Goal: Transaction & Acquisition: Obtain resource

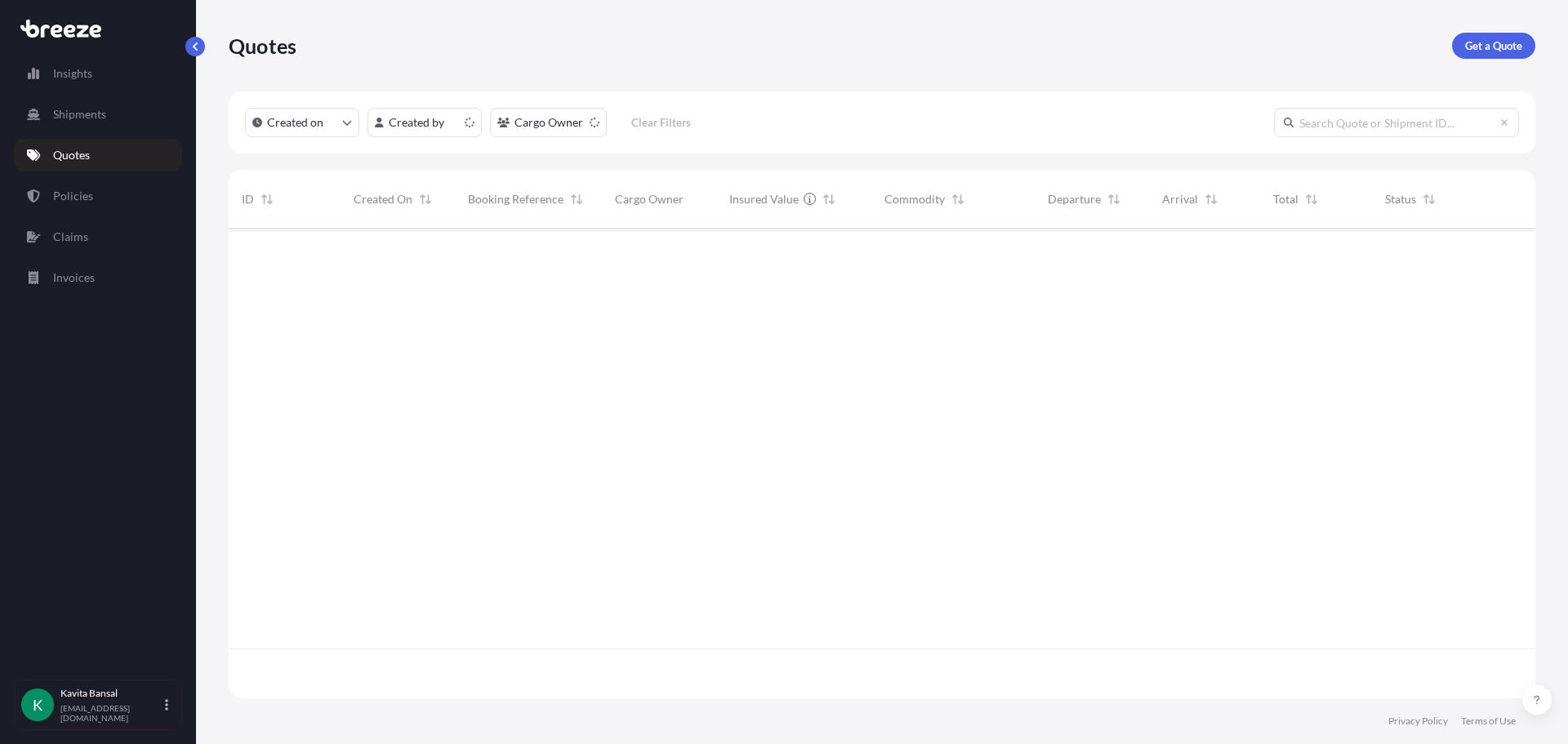
scroll to position [466, 1295]
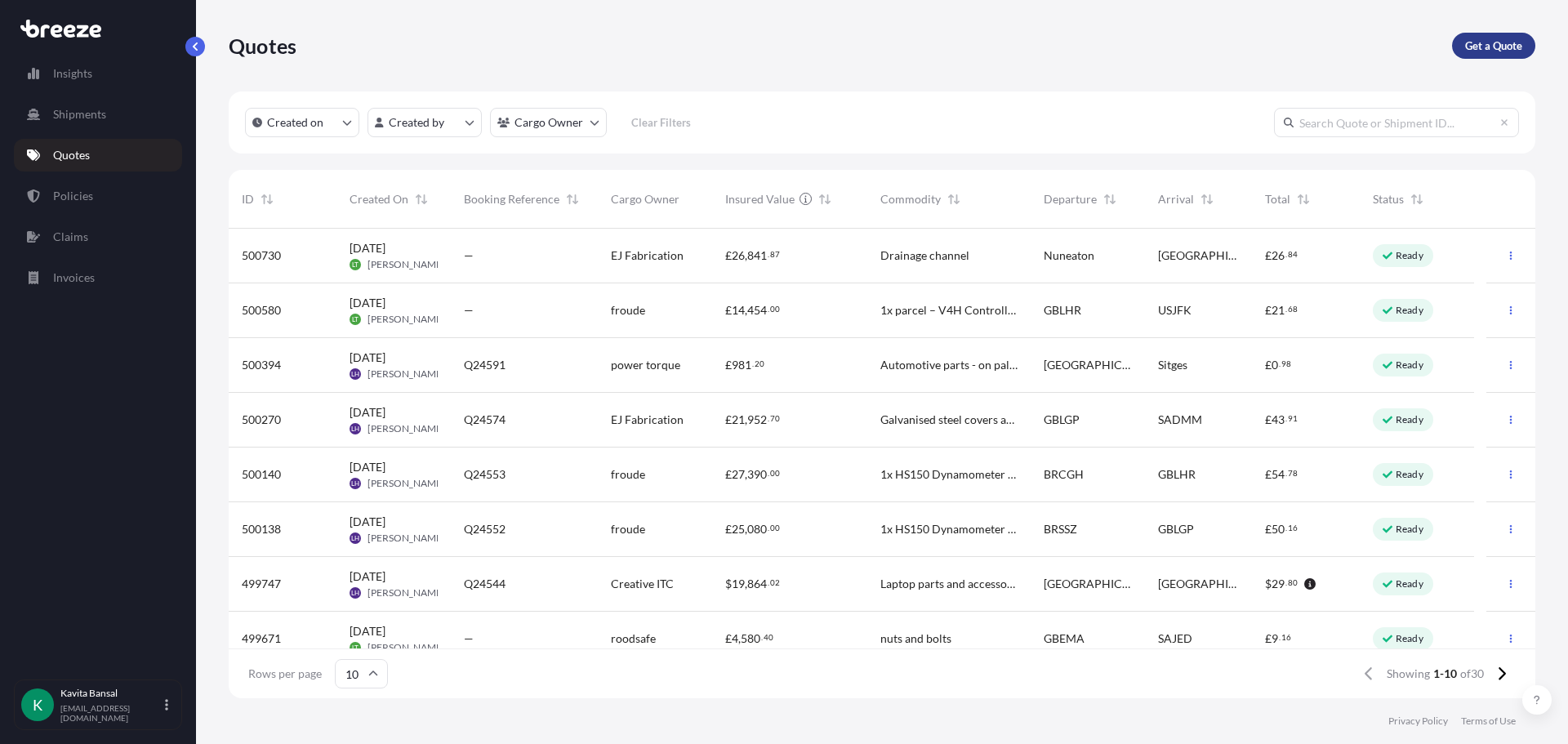
click at [1485, 47] on p "Get a Quote" at bounding box center [1494, 45] width 57 height 16
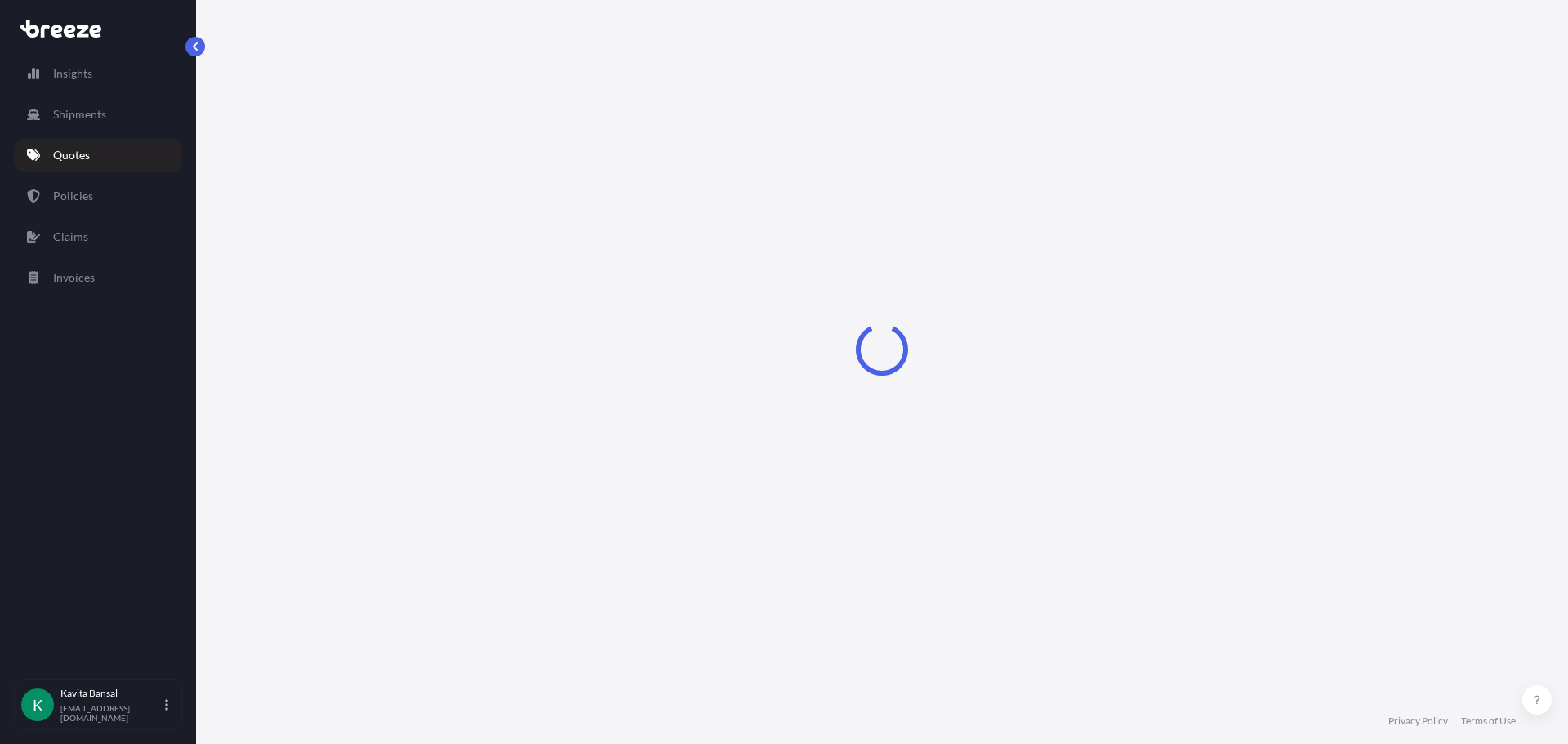
select select "Sea"
select select "1"
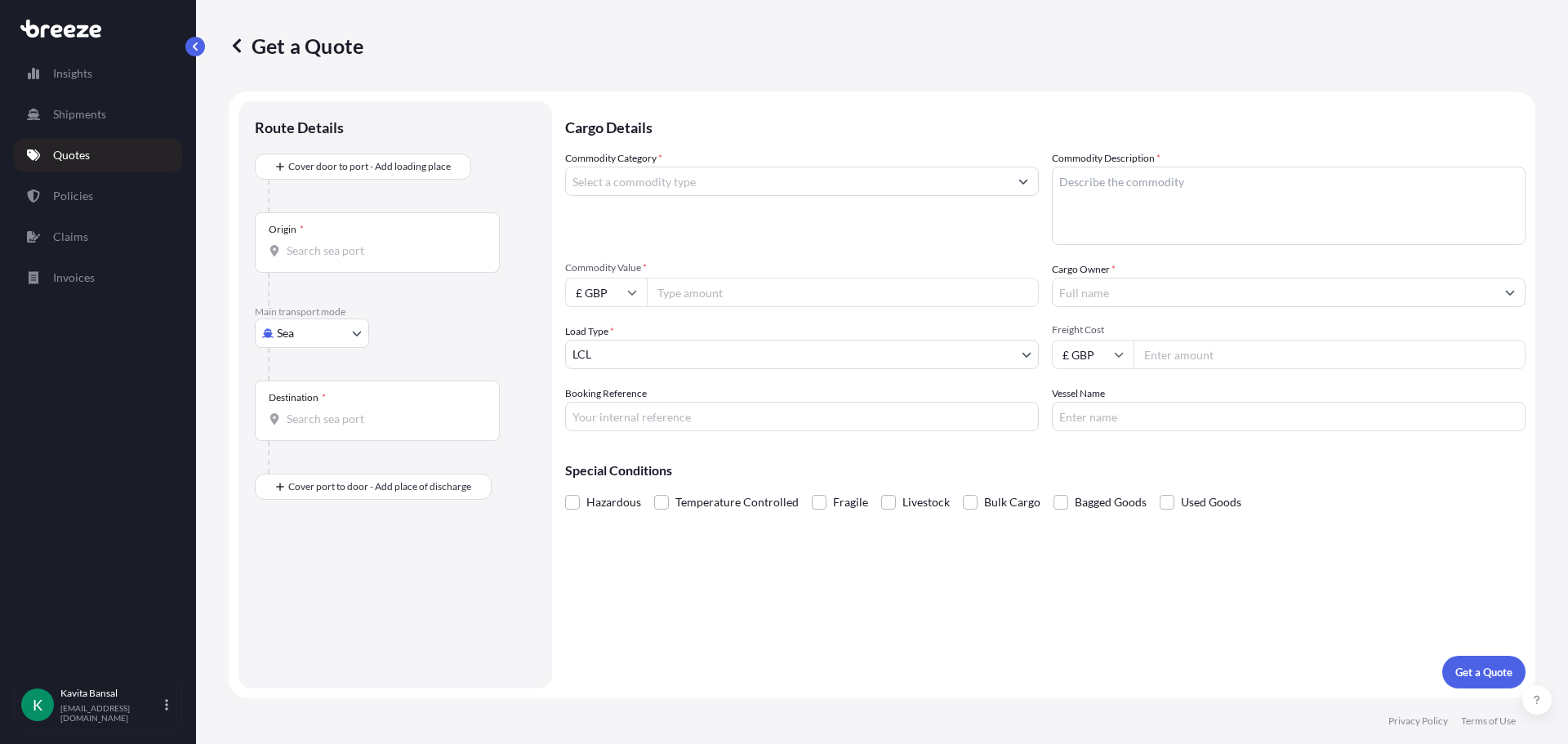
click at [321, 323] on body "Insights Shipments Quotes Policies Claims Invoices K [PERSON_NAME] [EMAIL_ADDRE…" at bounding box center [784, 372] width 1568 height 744
click at [302, 405] on div "Air" at bounding box center [312, 405] width 102 height 29
select select "Air"
click at [311, 271] on div "Origin *" at bounding box center [377, 249] width 245 height 61
click at [311, 266] on input "Origin *" at bounding box center [383, 258] width 192 height 16
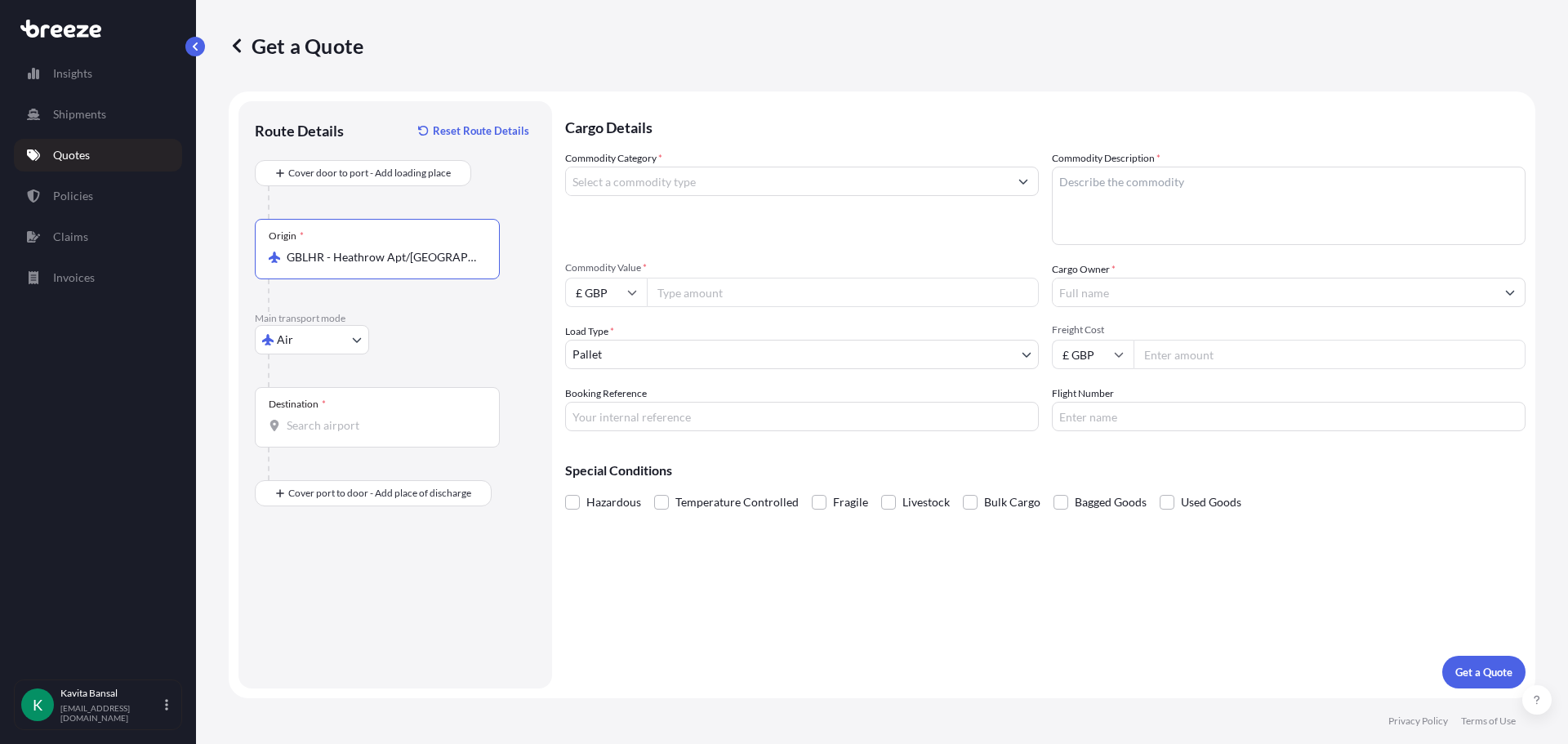
type input "GBLHR - Heathrow Apt/[GEOGRAPHIC_DATA], [GEOGRAPHIC_DATA]"
click at [319, 426] on input "Destination *" at bounding box center [383, 426] width 192 height 16
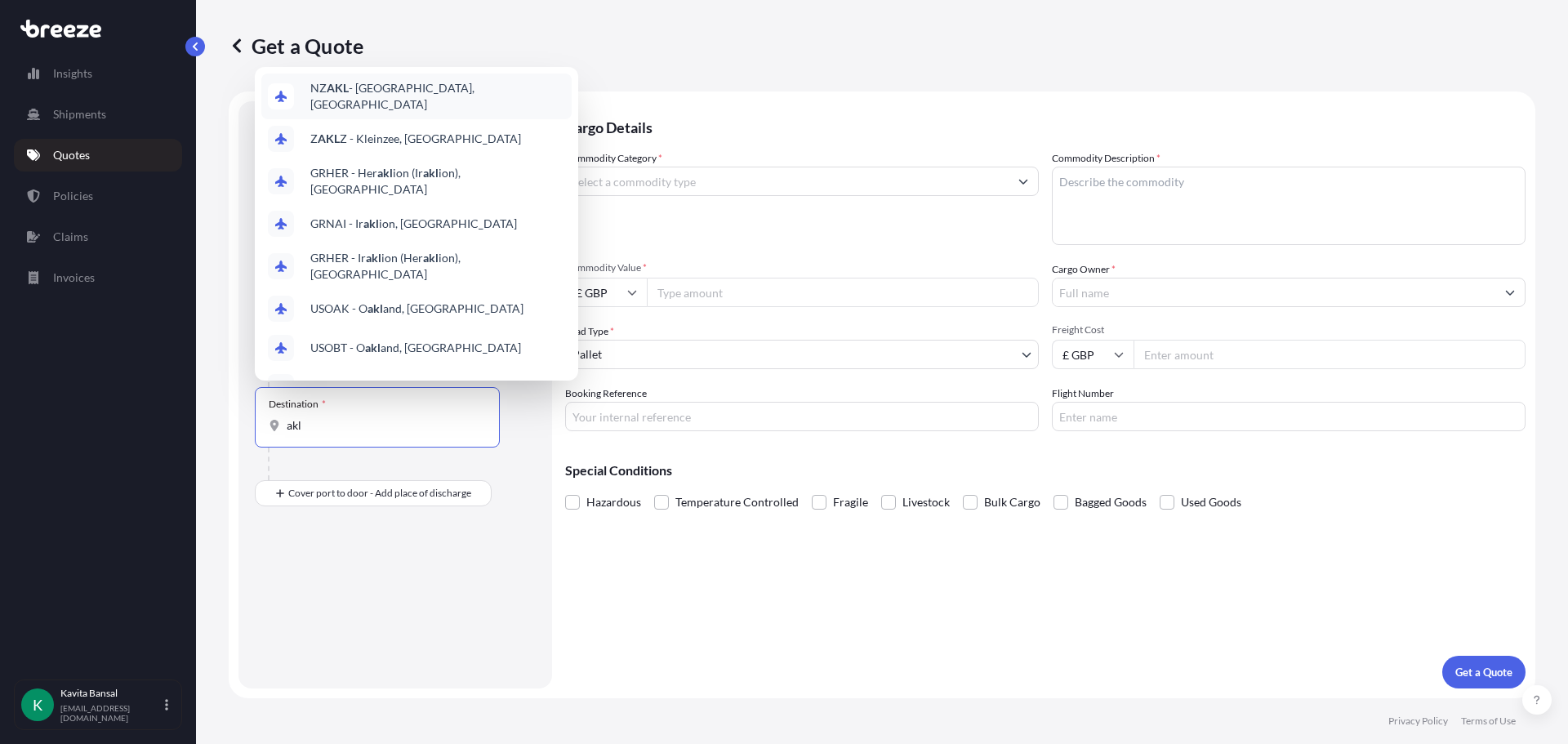
click at [399, 90] on span "NZ AKL - [GEOGRAPHIC_DATA], [GEOGRAPHIC_DATA]" at bounding box center [437, 96] width 255 height 33
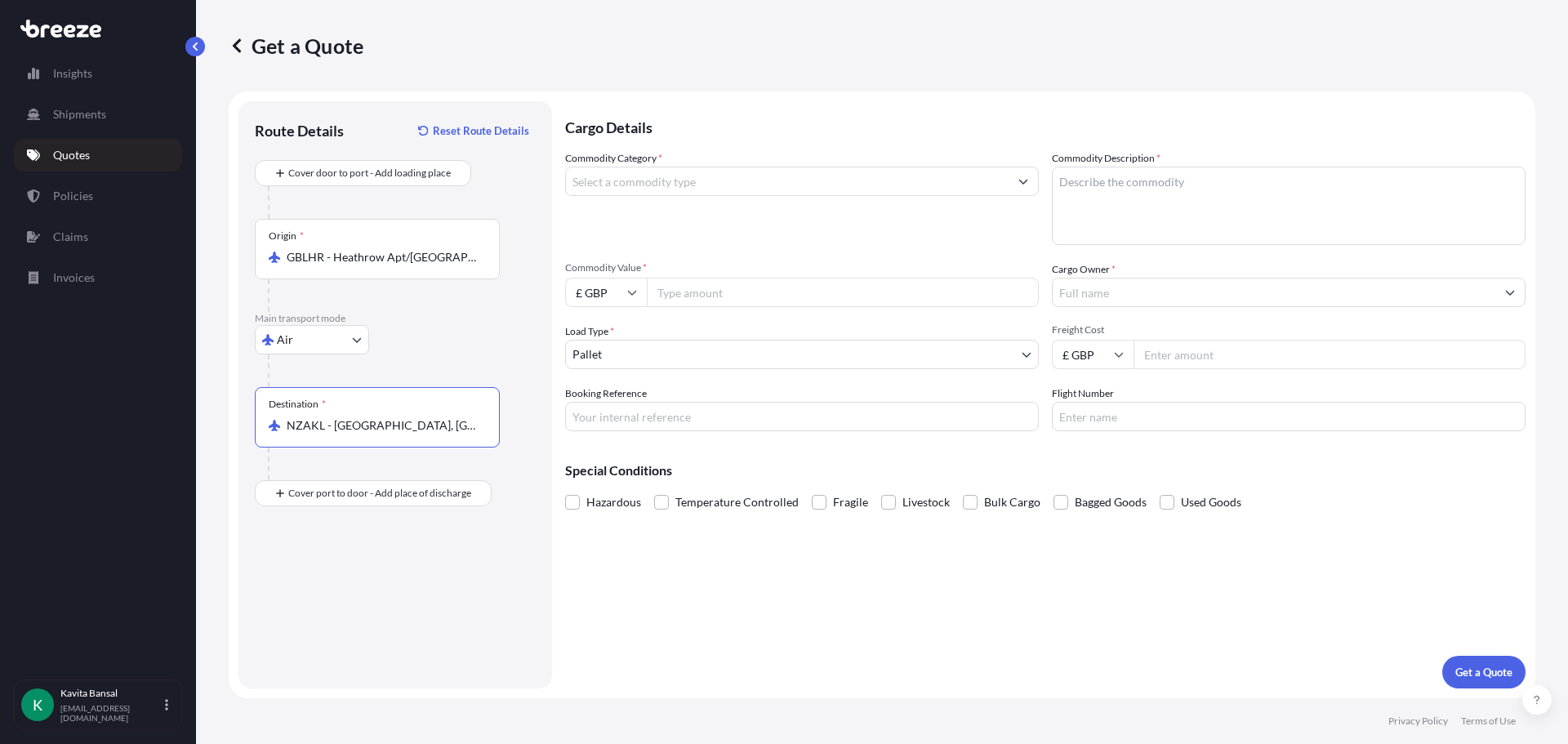
type input "NZAKL - [GEOGRAPHIC_DATA], [GEOGRAPHIC_DATA]"
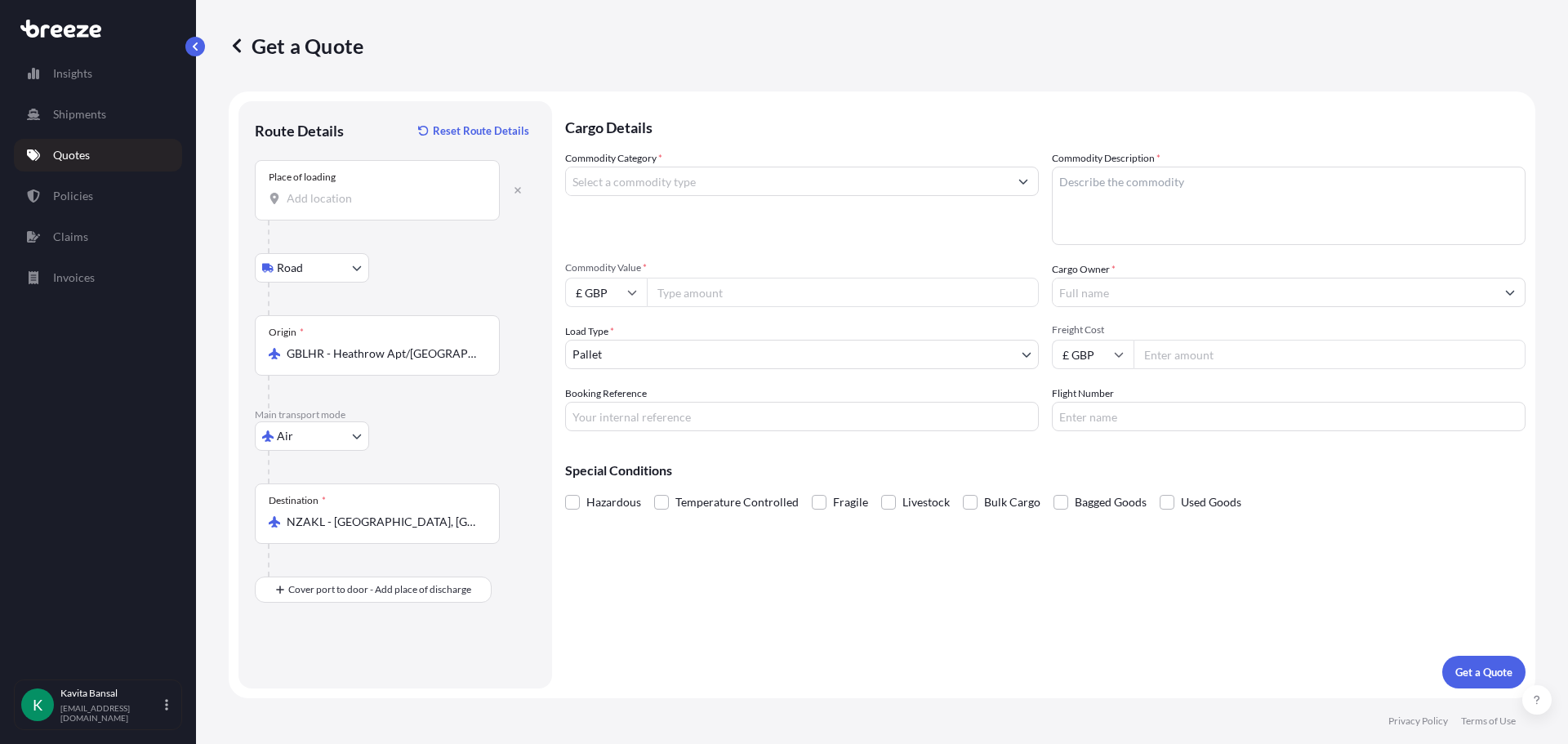
click at [336, 209] on div "Place of loading" at bounding box center [377, 190] width 245 height 61
click at [336, 207] on input "Place of loading" at bounding box center [383, 199] width 192 height 16
click at [301, 200] on input "wrr14 1gl" at bounding box center [383, 199] width 192 height 16
click at [337, 253] on span "[STREET_ADDRESS]" at bounding box center [420, 253] width 220 height 16
type input "[STREET_ADDRESS]"
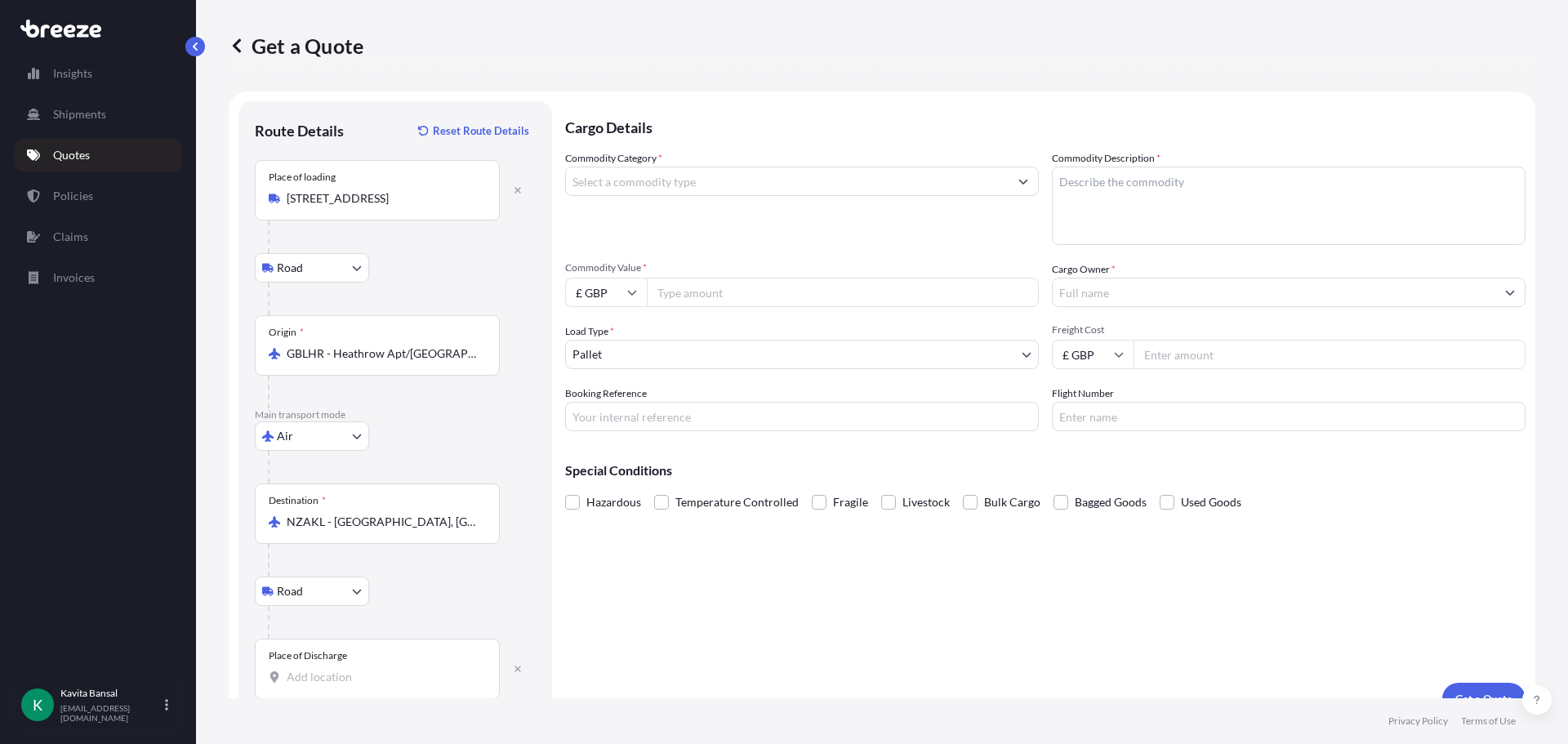
click at [309, 677] on input "Place of Discharge" at bounding box center [383, 677] width 192 height 16
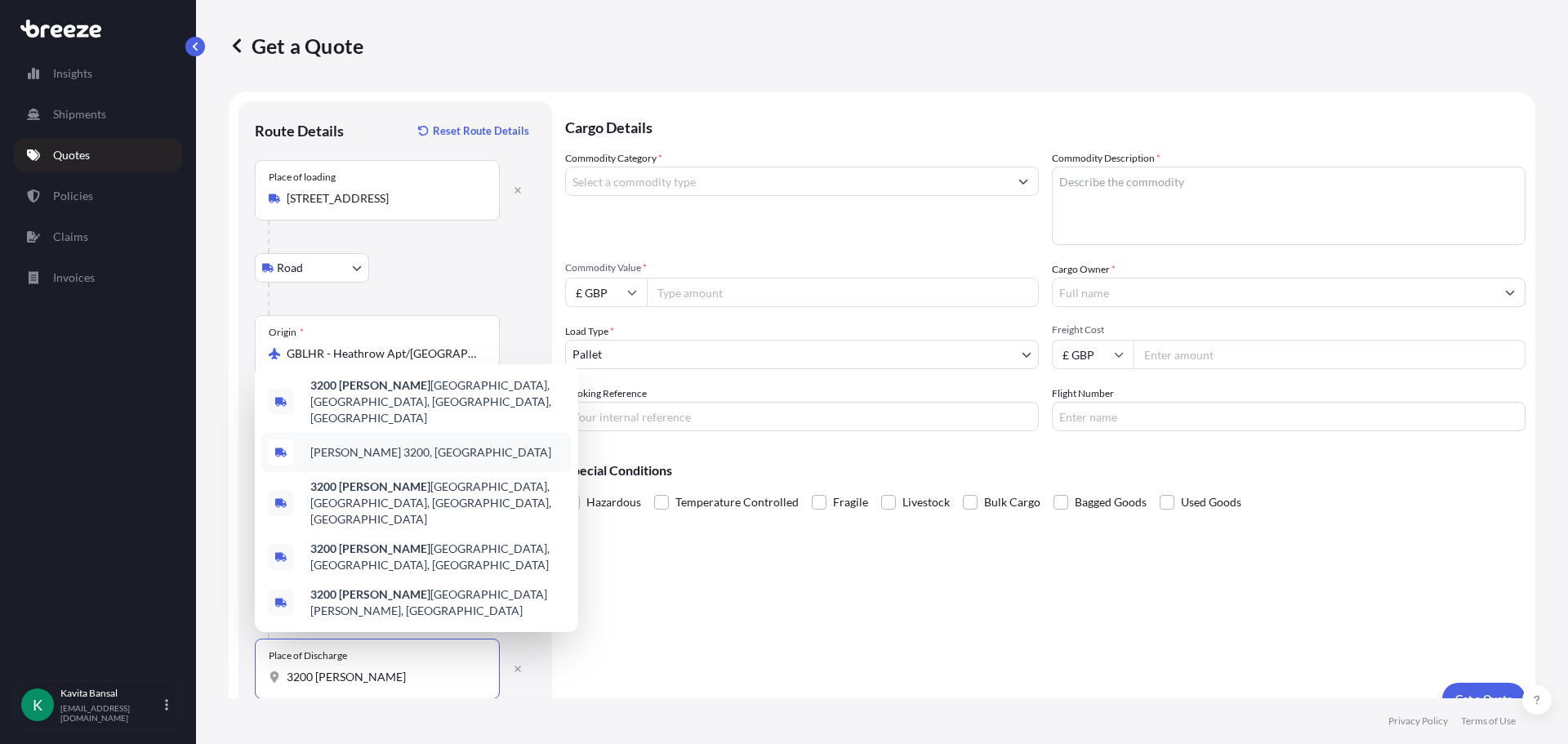
click at [447, 461] on span "[PERSON_NAME] 3200, [GEOGRAPHIC_DATA]" at bounding box center [431, 453] width 241 height 16
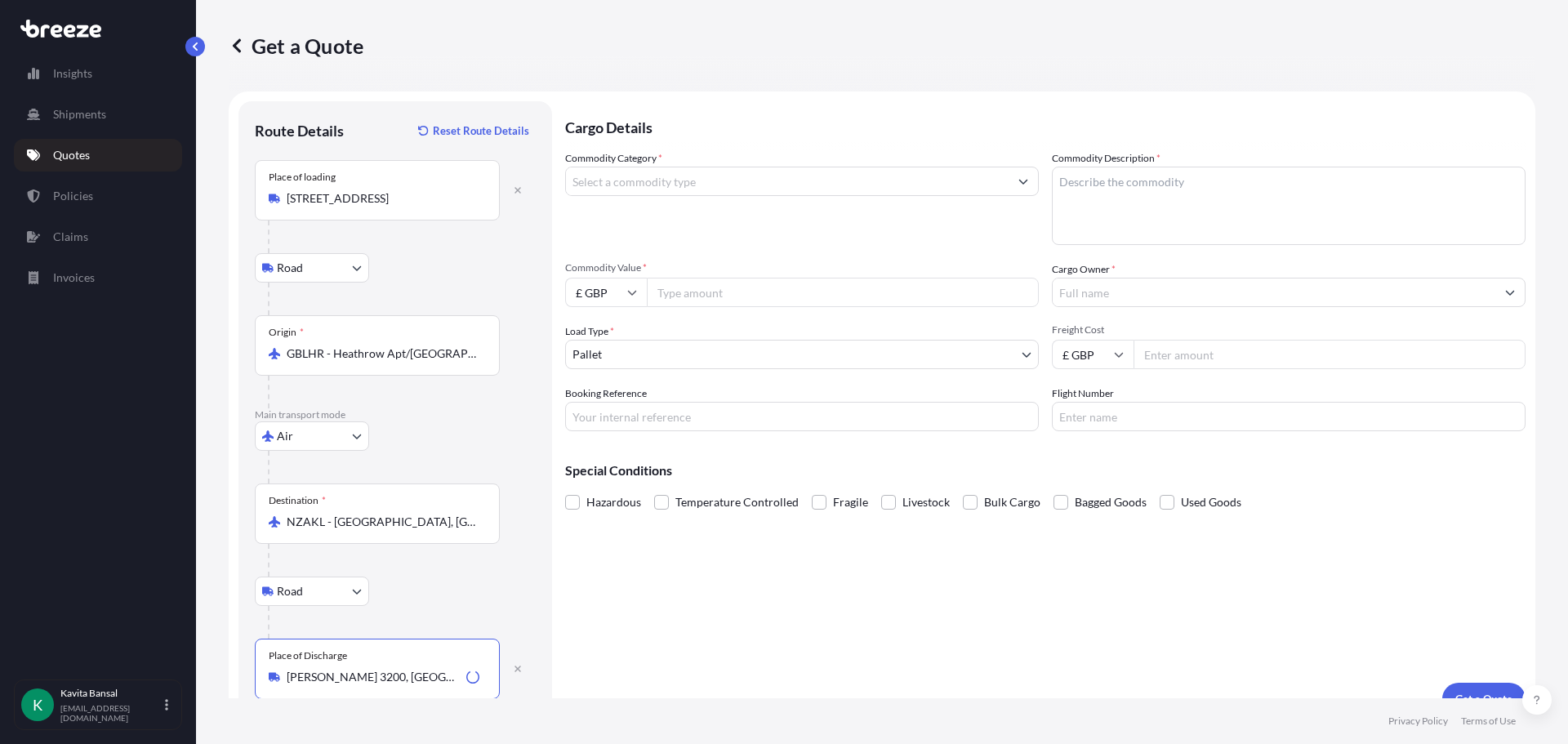
type input "[PERSON_NAME] 3200, [GEOGRAPHIC_DATA]"
click at [728, 187] on input "Commodity Category *" at bounding box center [788, 181] width 443 height 29
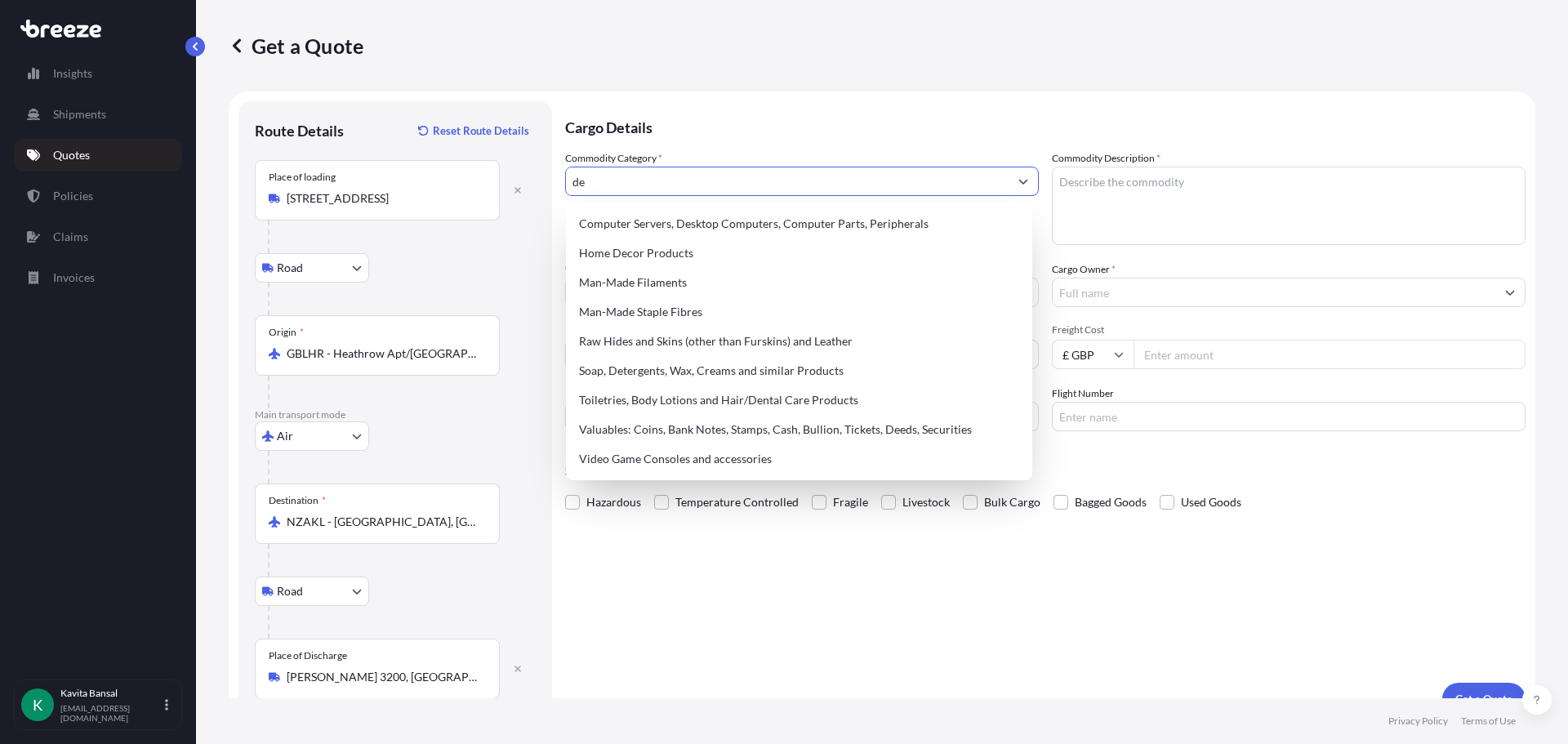
type input "d"
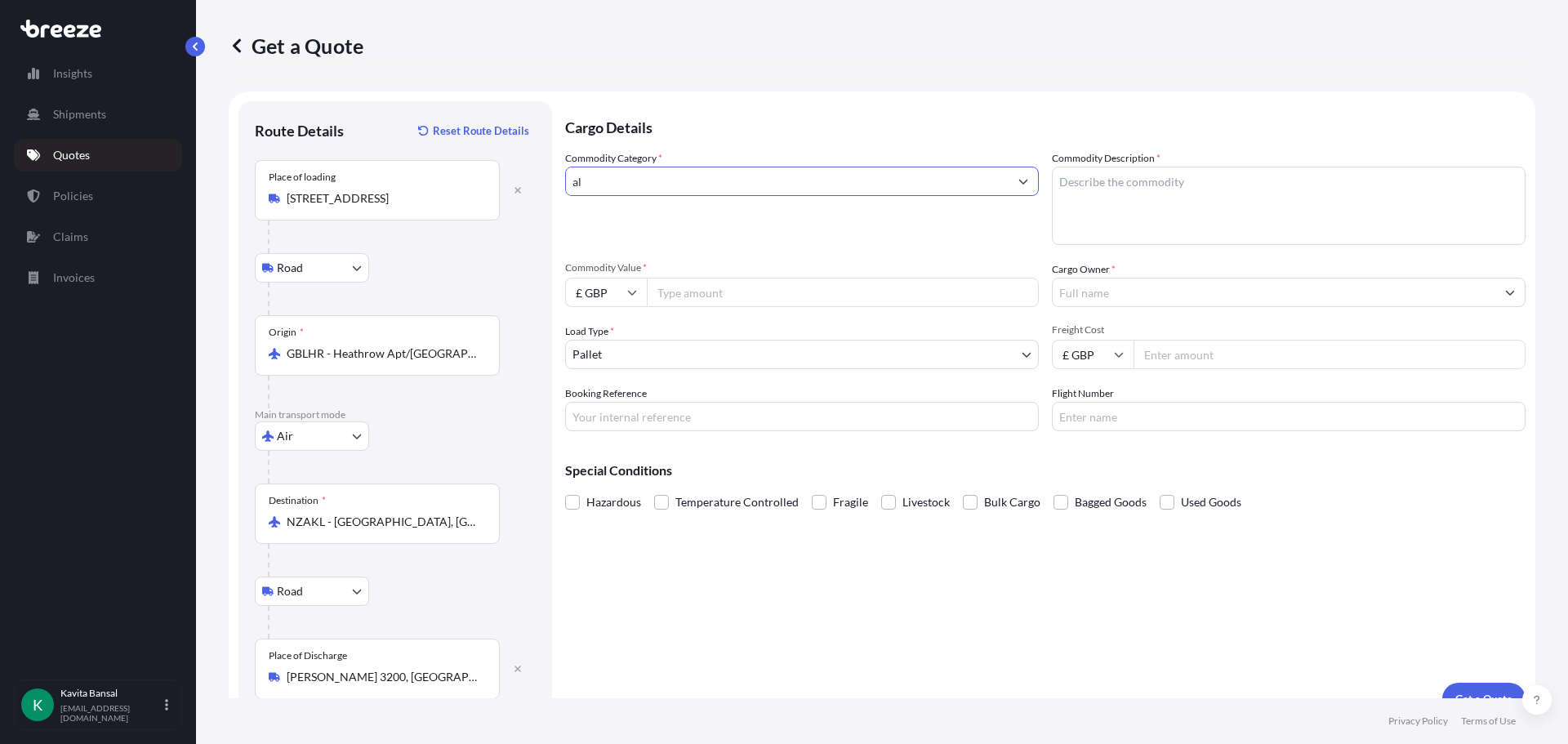
type input "a"
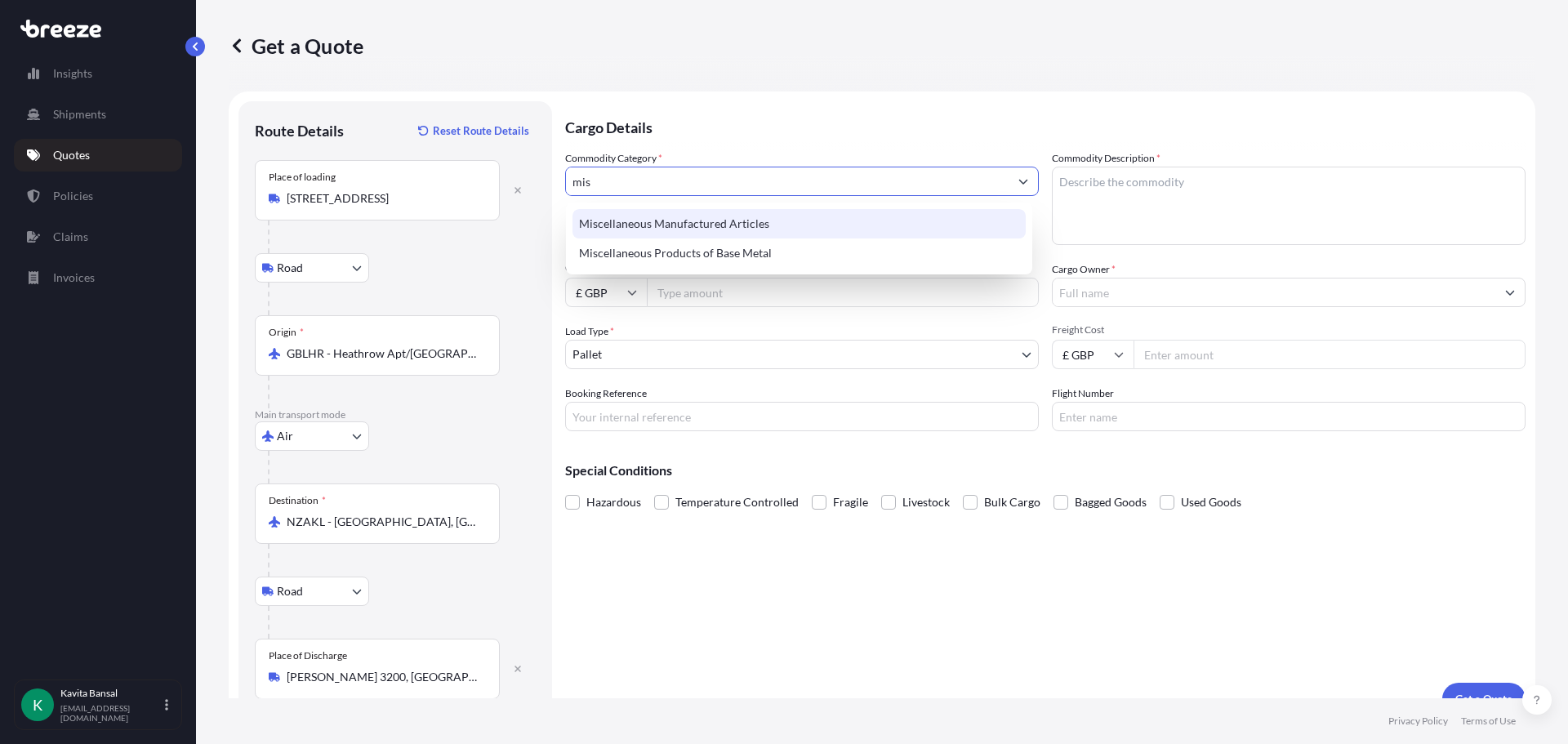
click at [683, 233] on div "Miscellaneous Manufactured Articles" at bounding box center [799, 223] width 454 height 29
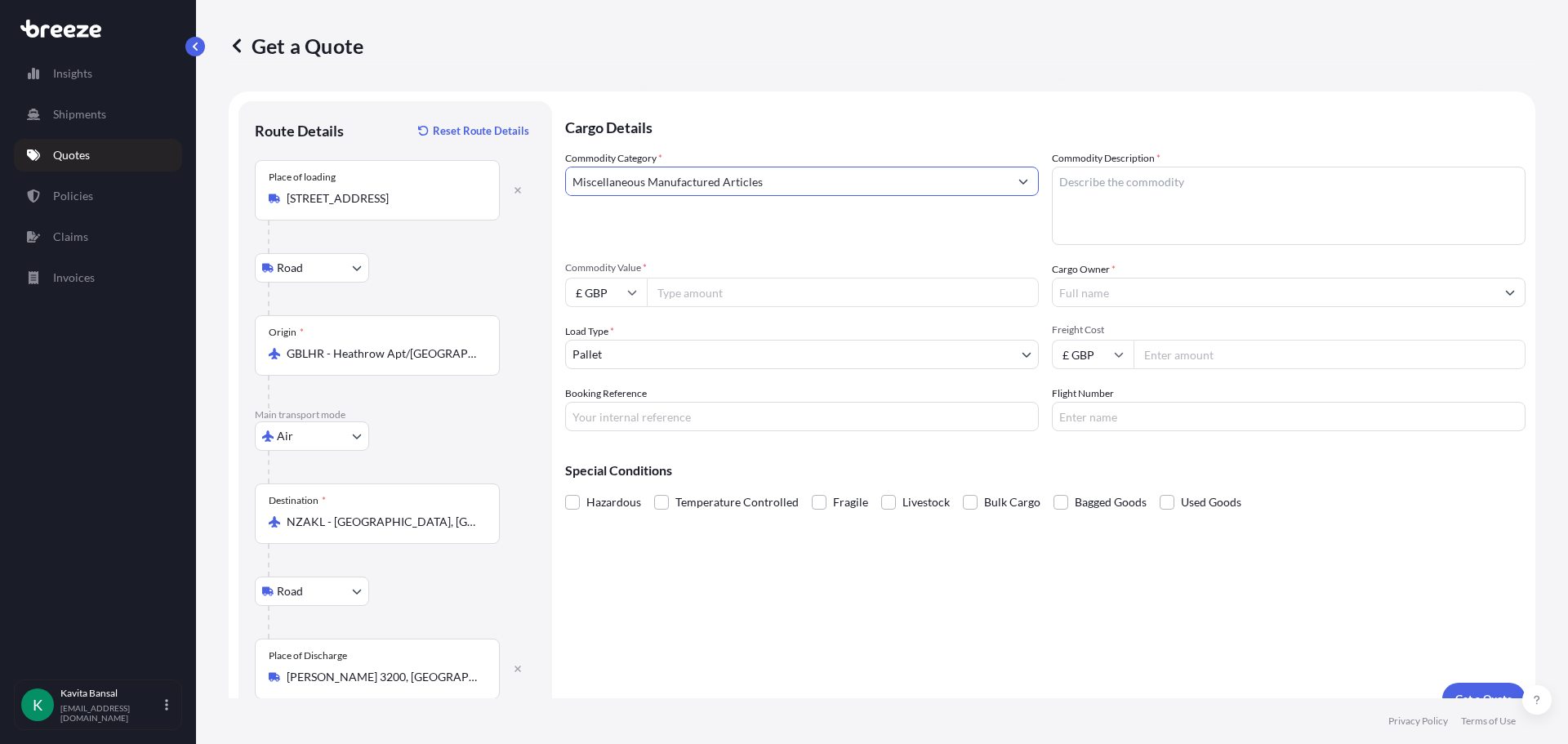
type input "Miscellaneous Manufactured Articles"
click at [1142, 191] on textarea "Commodity Description *" at bounding box center [1289, 206] width 474 height 78
type textarea "alarms"
click at [872, 167] on div "Miscellaneous Manufactured Articles" at bounding box center [802, 181] width 474 height 29
click at [790, 272] on span "Commodity Value *" at bounding box center [802, 268] width 474 height 13
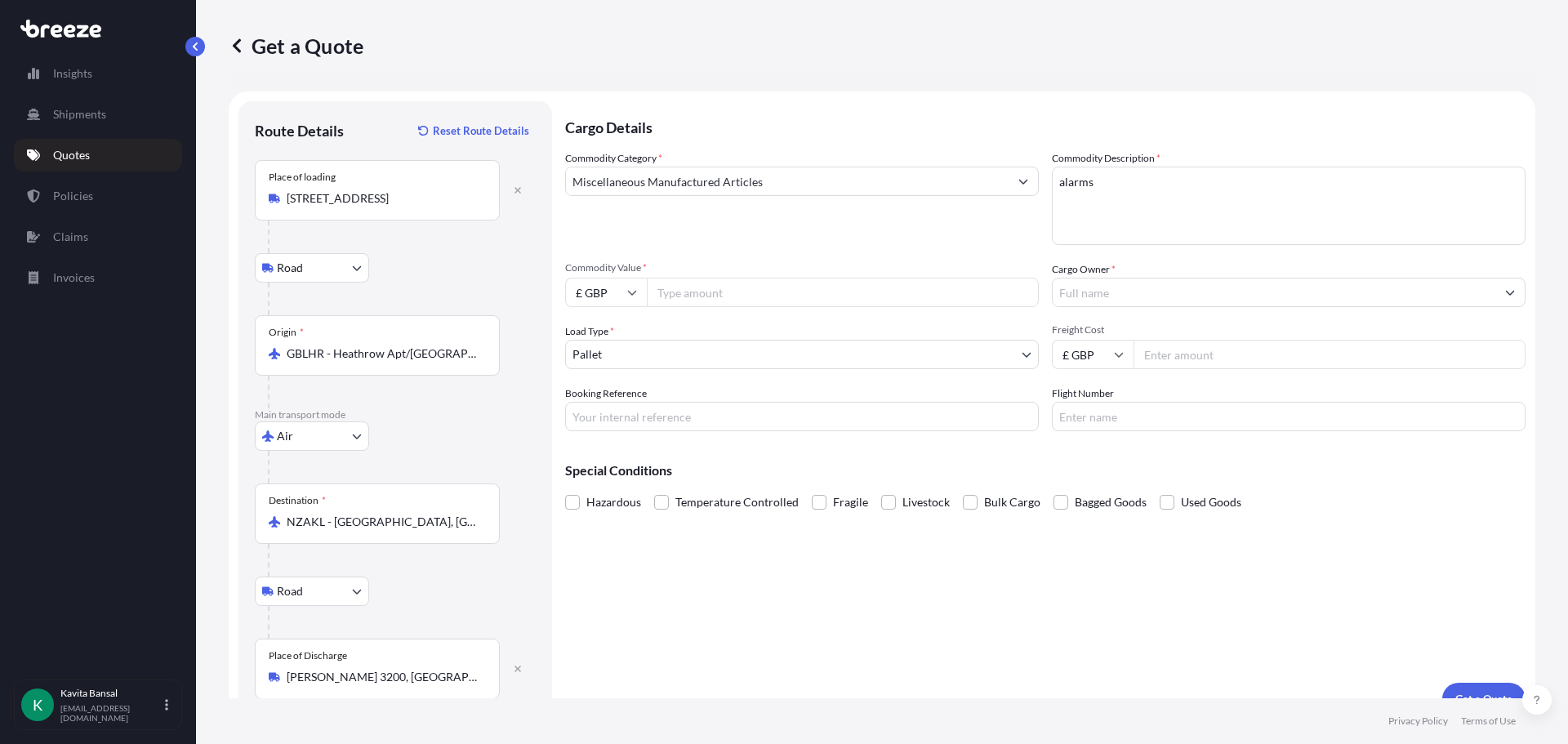
click at [790, 278] on input "Commodity Value *" at bounding box center [843, 292] width 392 height 29
click at [775, 297] on input "Commodity Value *" at bounding box center [843, 292] width 392 height 29
type input "60273"
click at [1153, 301] on input "Cargo Owner *" at bounding box center [1274, 292] width 443 height 29
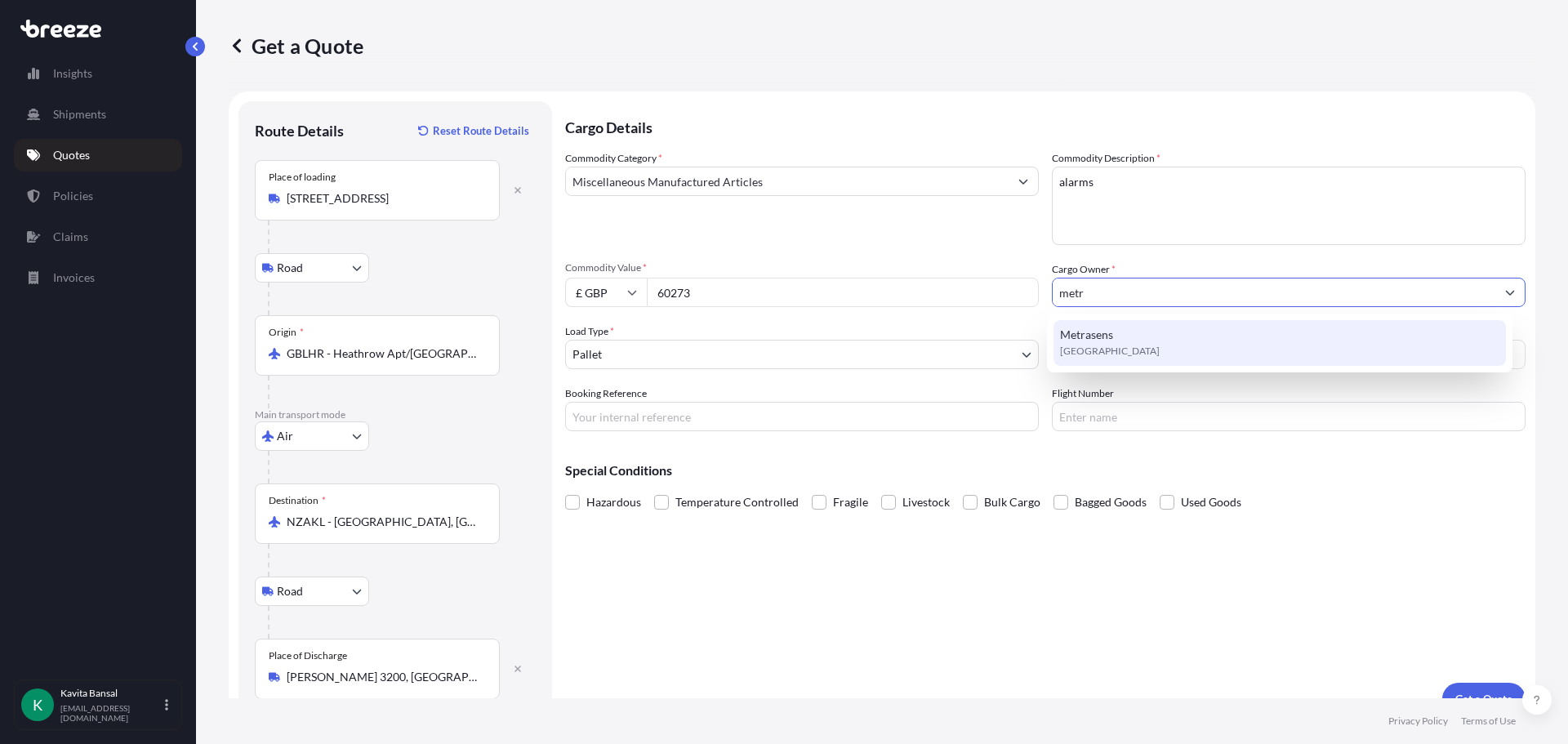
click at [1145, 351] on div "Metrasens [GEOGRAPHIC_DATA]" at bounding box center [1280, 343] width 454 height 45
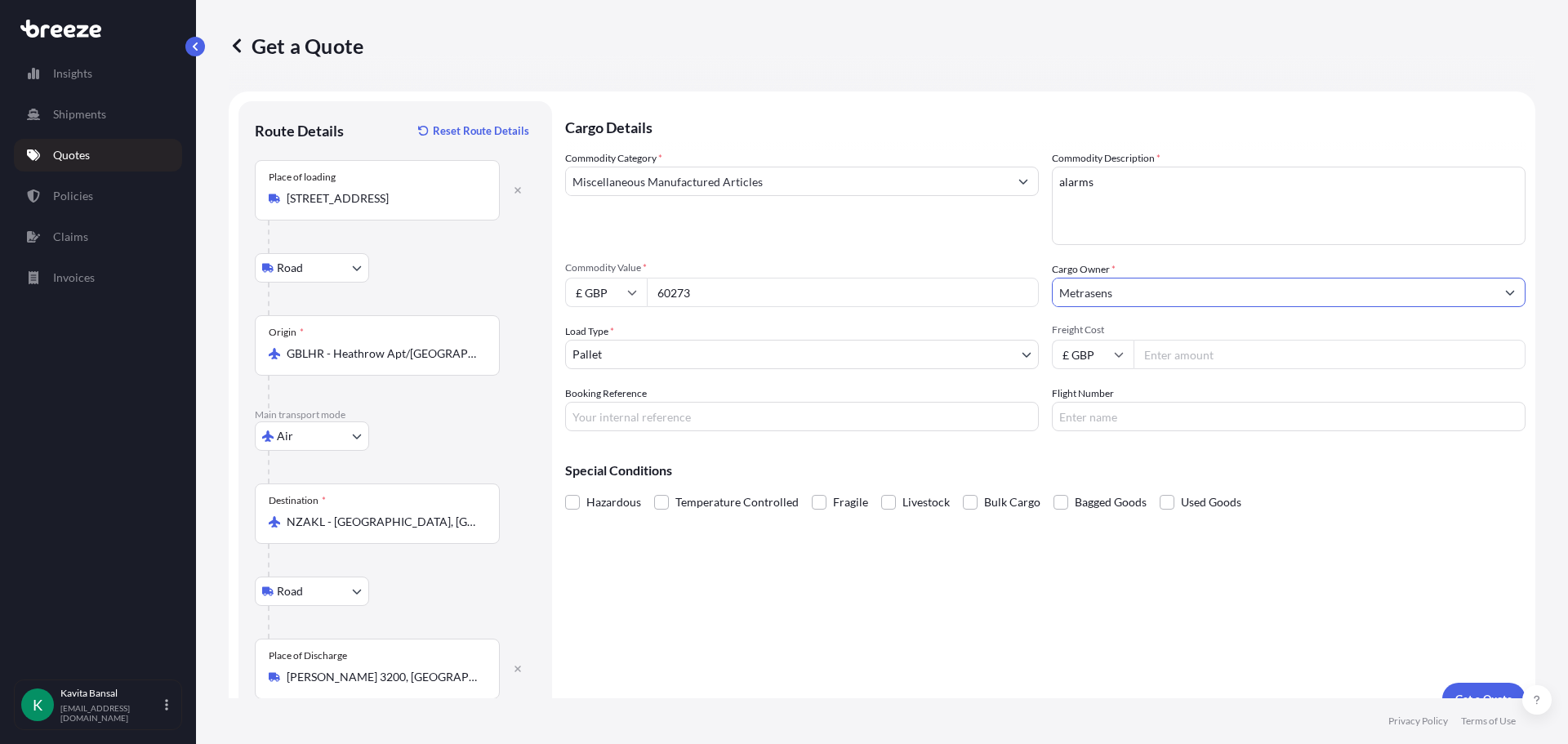
type input "Metrasens"
click at [819, 351] on body "15 options available. 8 options available. 0 options available. 8 options avail…" at bounding box center [784, 372] width 1568 height 744
click at [1152, 358] on input "Freight Cost" at bounding box center [1329, 354] width 392 height 29
type input "4250"
click at [643, 421] on input "Booking Reference" at bounding box center [802, 416] width 474 height 29
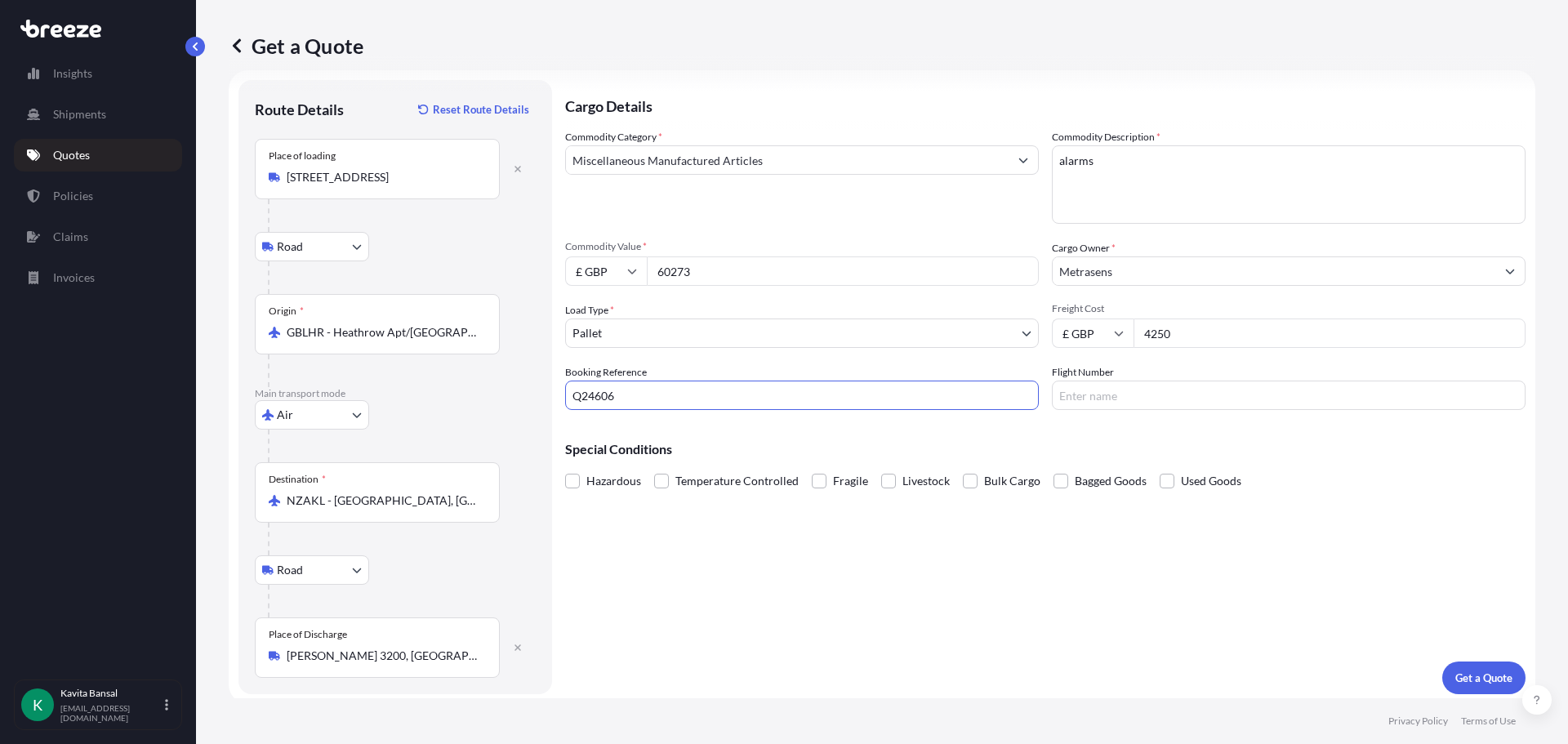
scroll to position [27, 0]
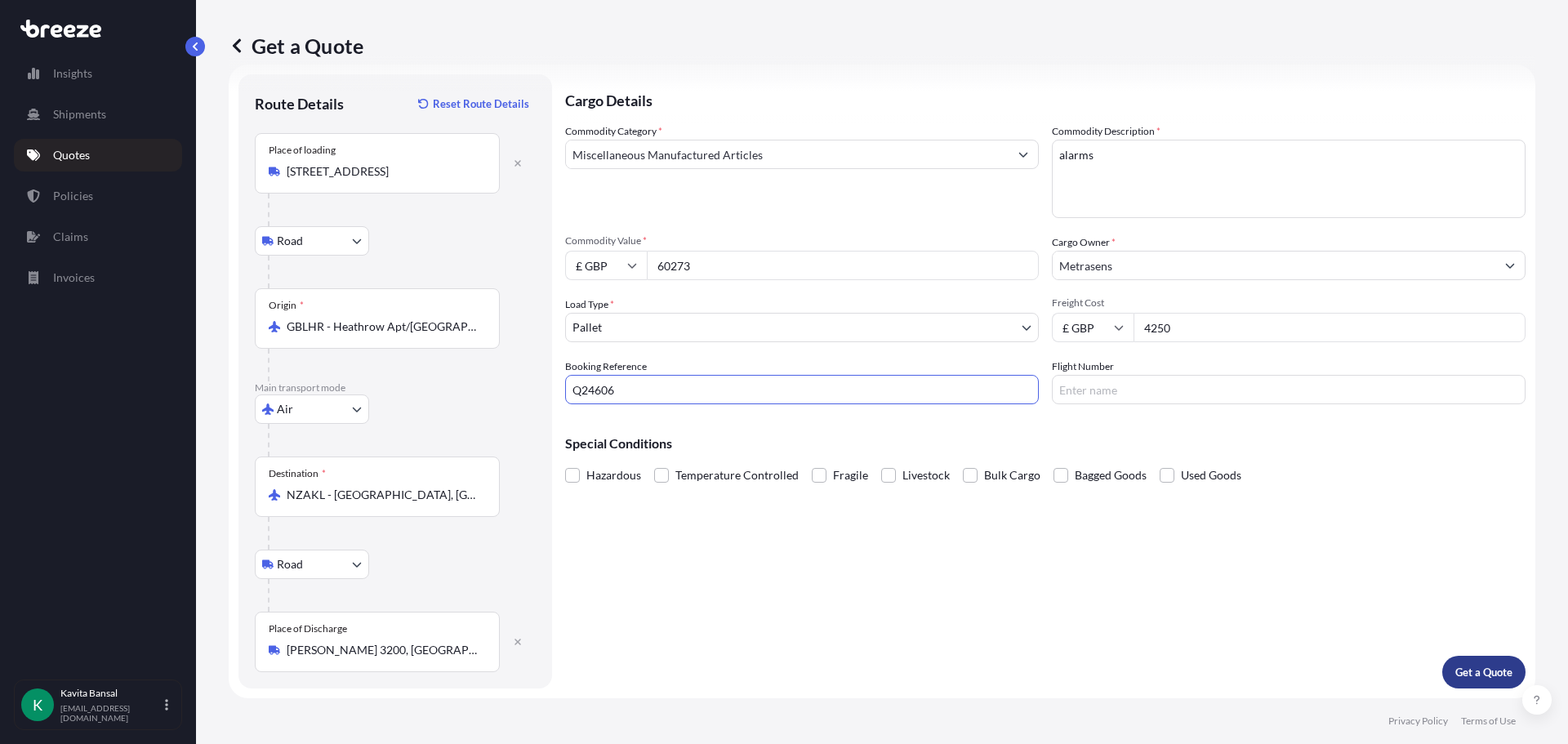
type input "Q24606"
click at [1455, 677] on p "Get a Quote" at bounding box center [1484, 672] width 57 height 16
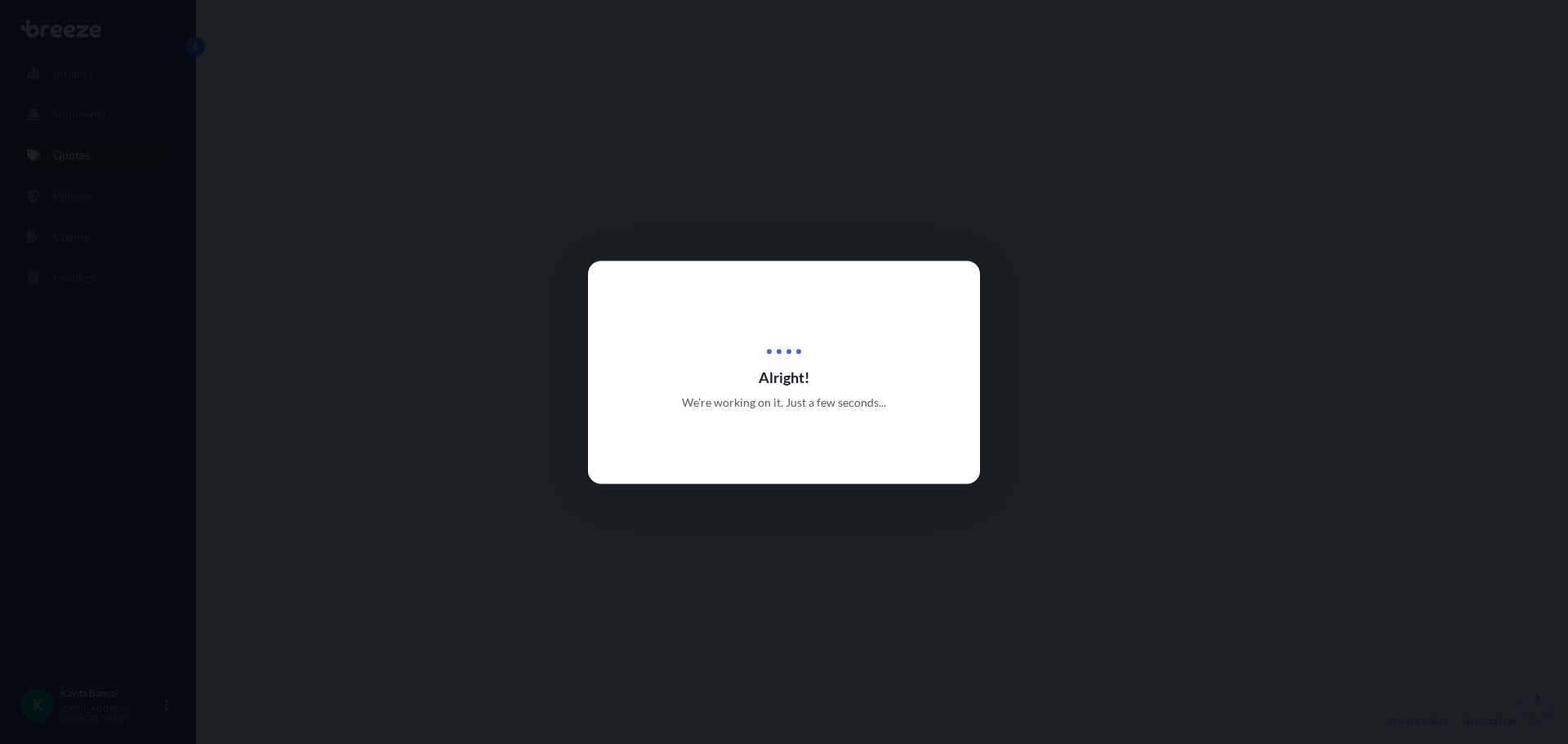
select select "Road"
select select "Air"
select select "Road"
select select "1"
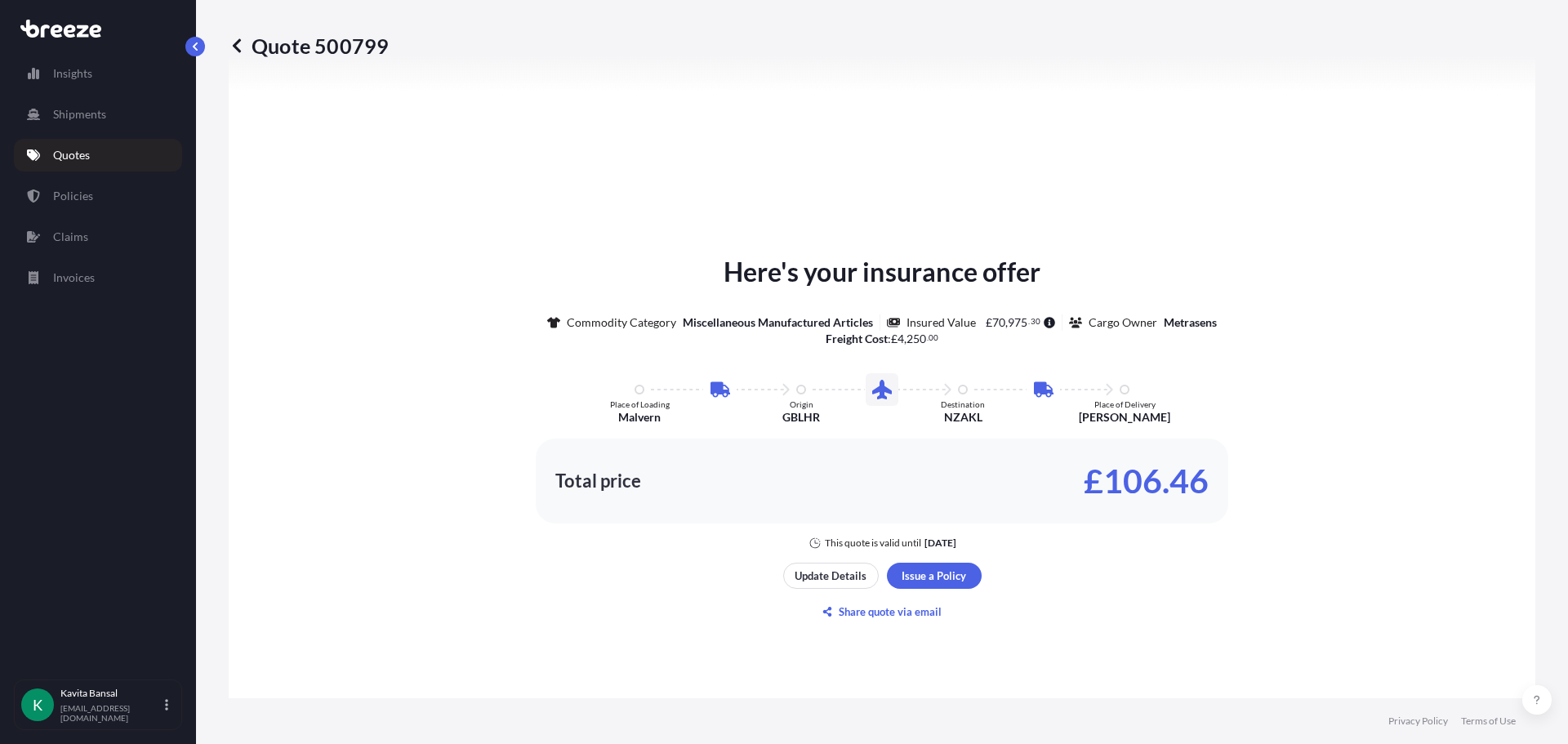
scroll to position [1062, 0]
